Goal: Task Accomplishment & Management: Use online tool/utility

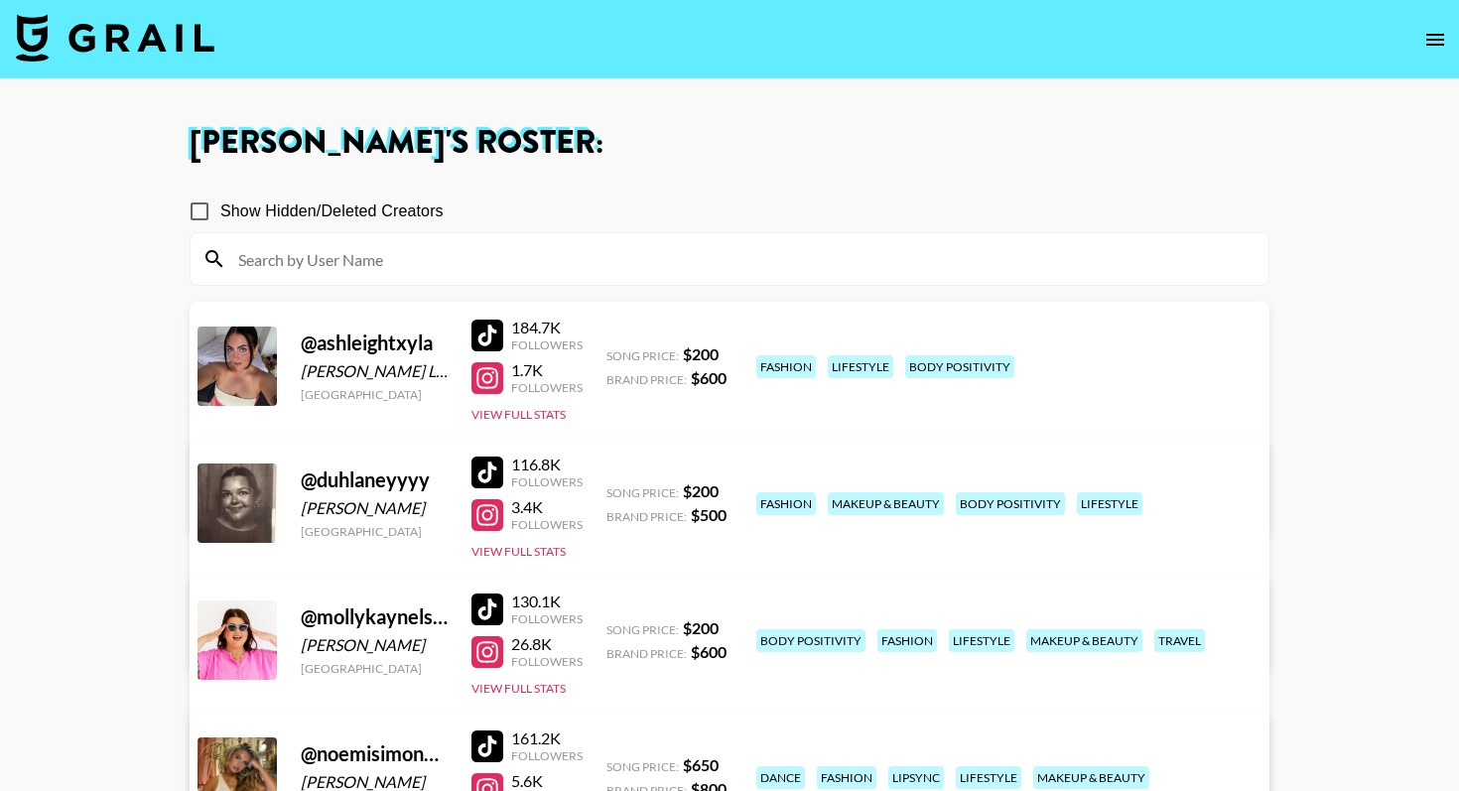
click at [111, 36] on img at bounding box center [115, 38] width 198 height 48
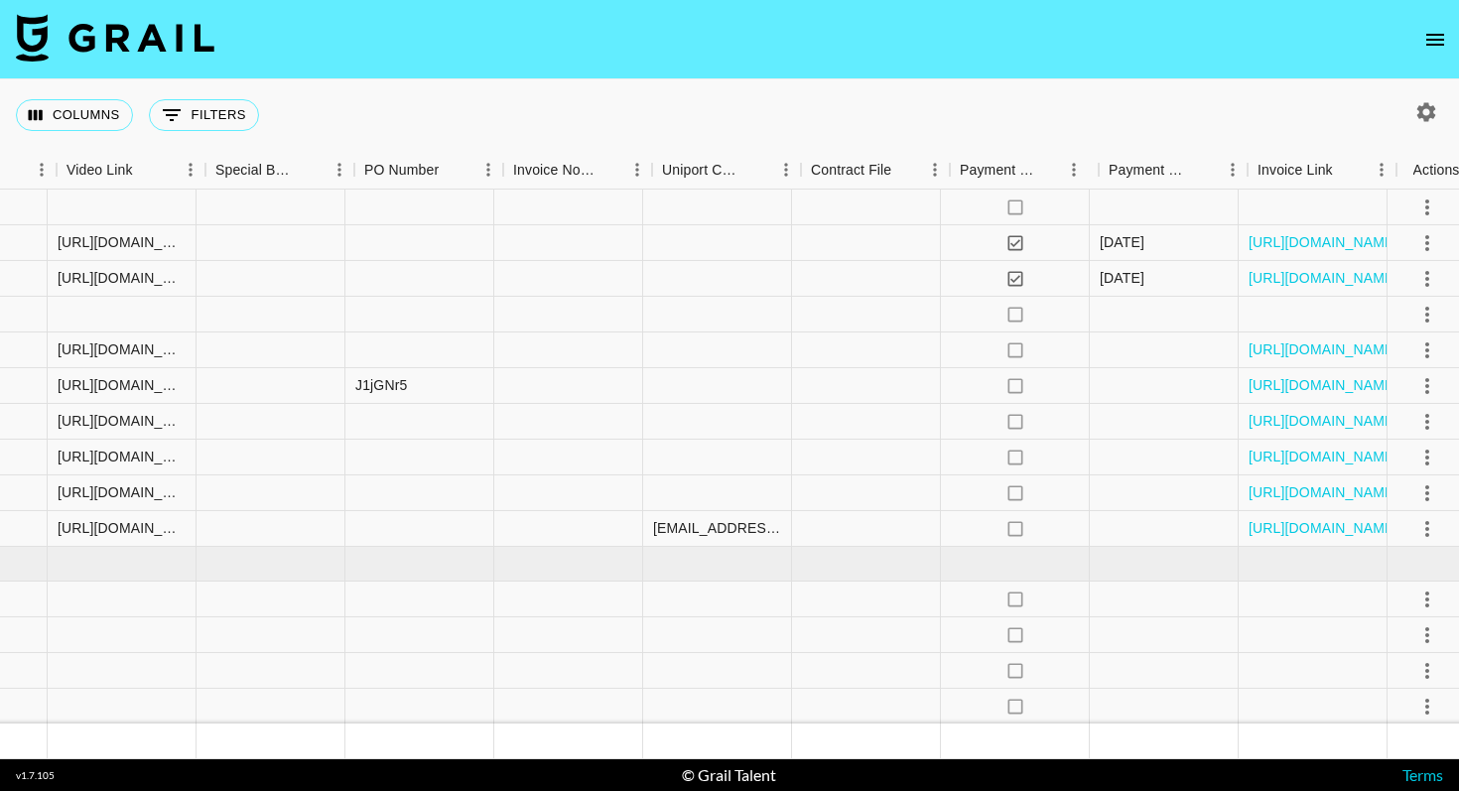
scroll to position [1106, 1836]
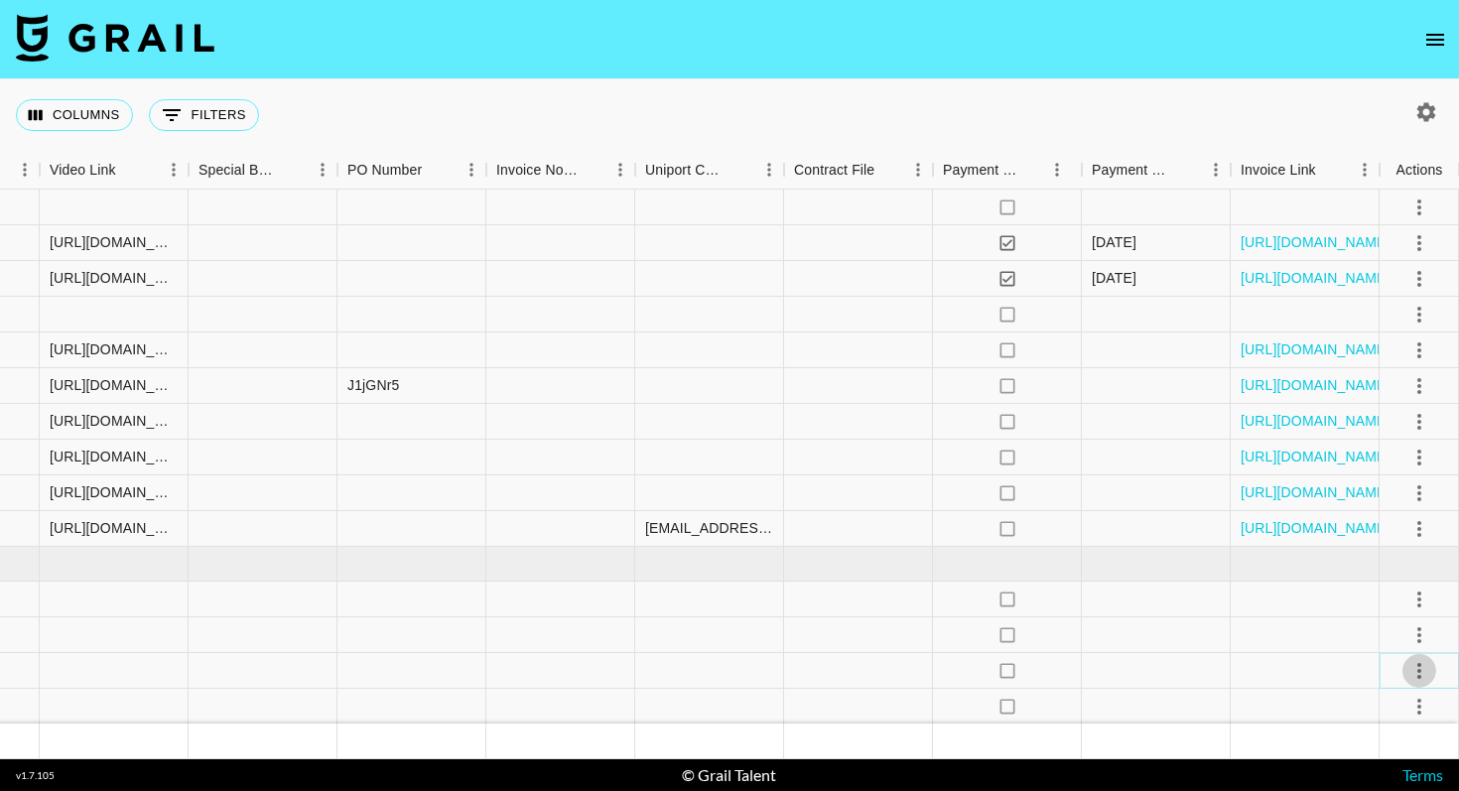
click at [1418, 666] on icon "select merge strategy" at bounding box center [1419, 671] width 24 height 24
click at [1370, 486] on li "Confirm" at bounding box center [1394, 485] width 129 height 36
click at [1382, 553] on li "Draft Created" at bounding box center [1394, 557] width 129 height 36
click at [1074, 79] on div "Columns 0 Filters + Booking" at bounding box center [729, 114] width 1459 height 71
click at [1424, 706] on icon "select merge strategy" at bounding box center [1419, 707] width 24 height 24
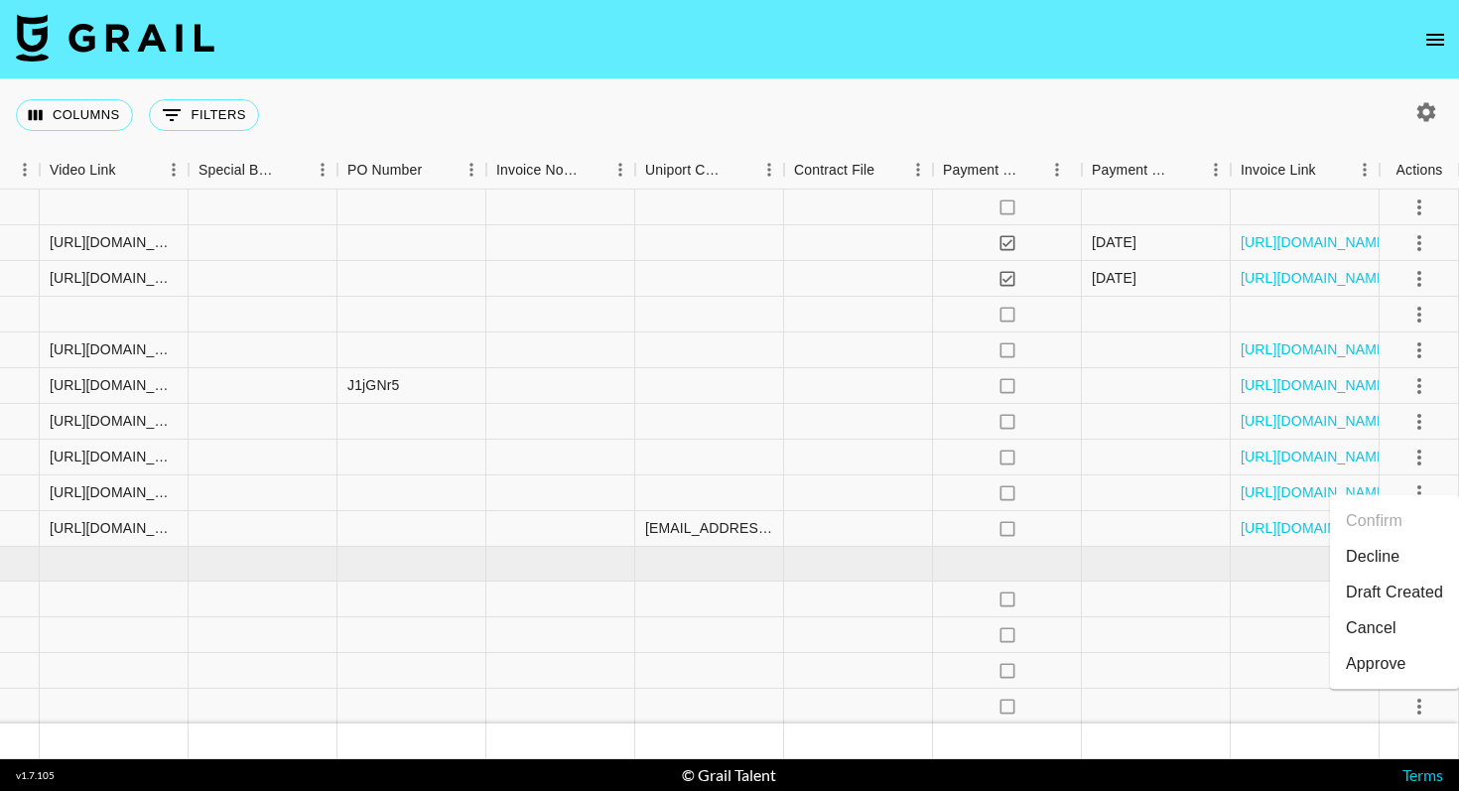
click at [1385, 596] on li "Draft Created" at bounding box center [1394, 593] width 129 height 36
click at [1107, 57] on nav at bounding box center [729, 39] width 1459 height 79
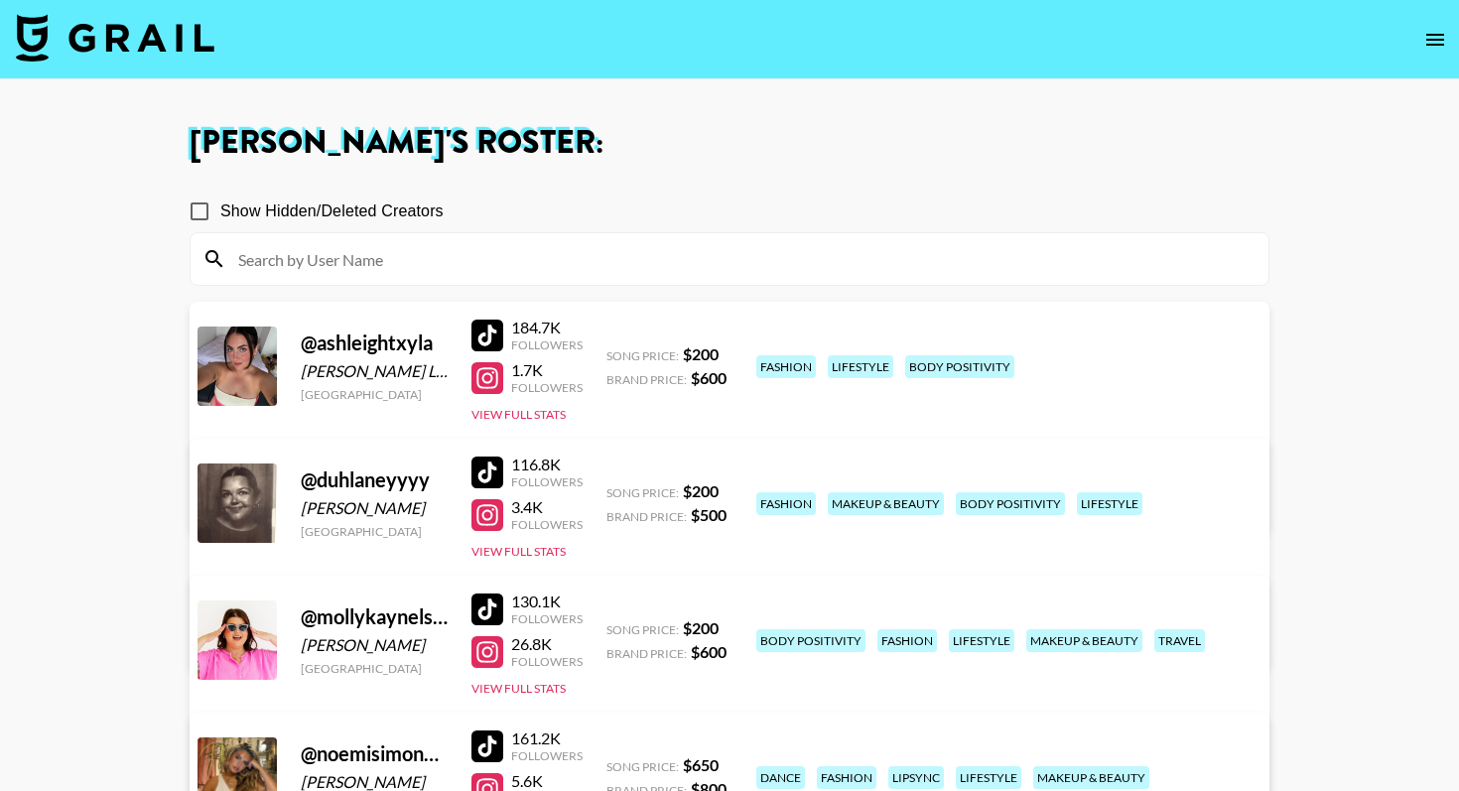
click at [173, 37] on img at bounding box center [115, 38] width 198 height 48
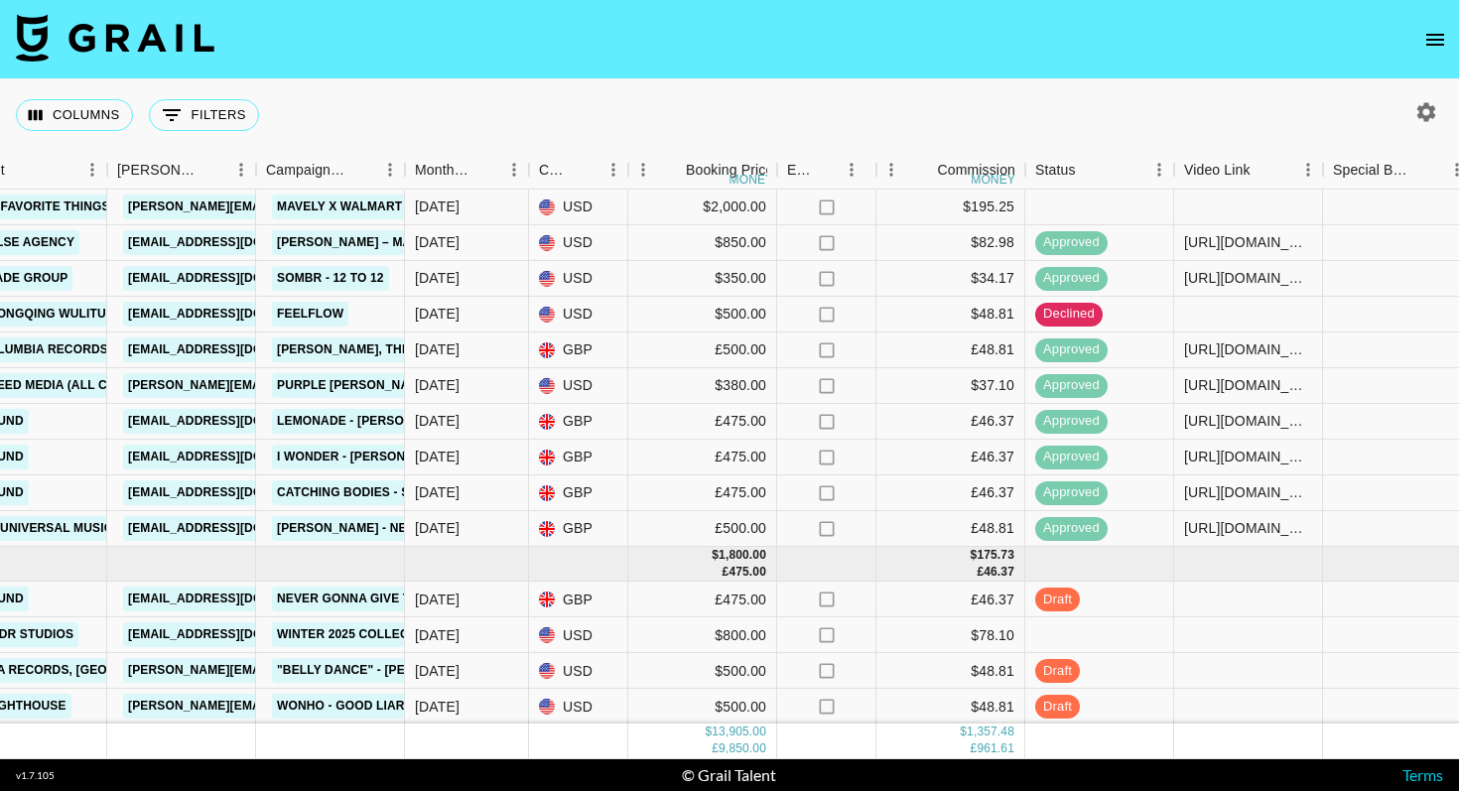
scroll to position [1106, 704]
